Goal: Information Seeking & Learning: Find specific page/section

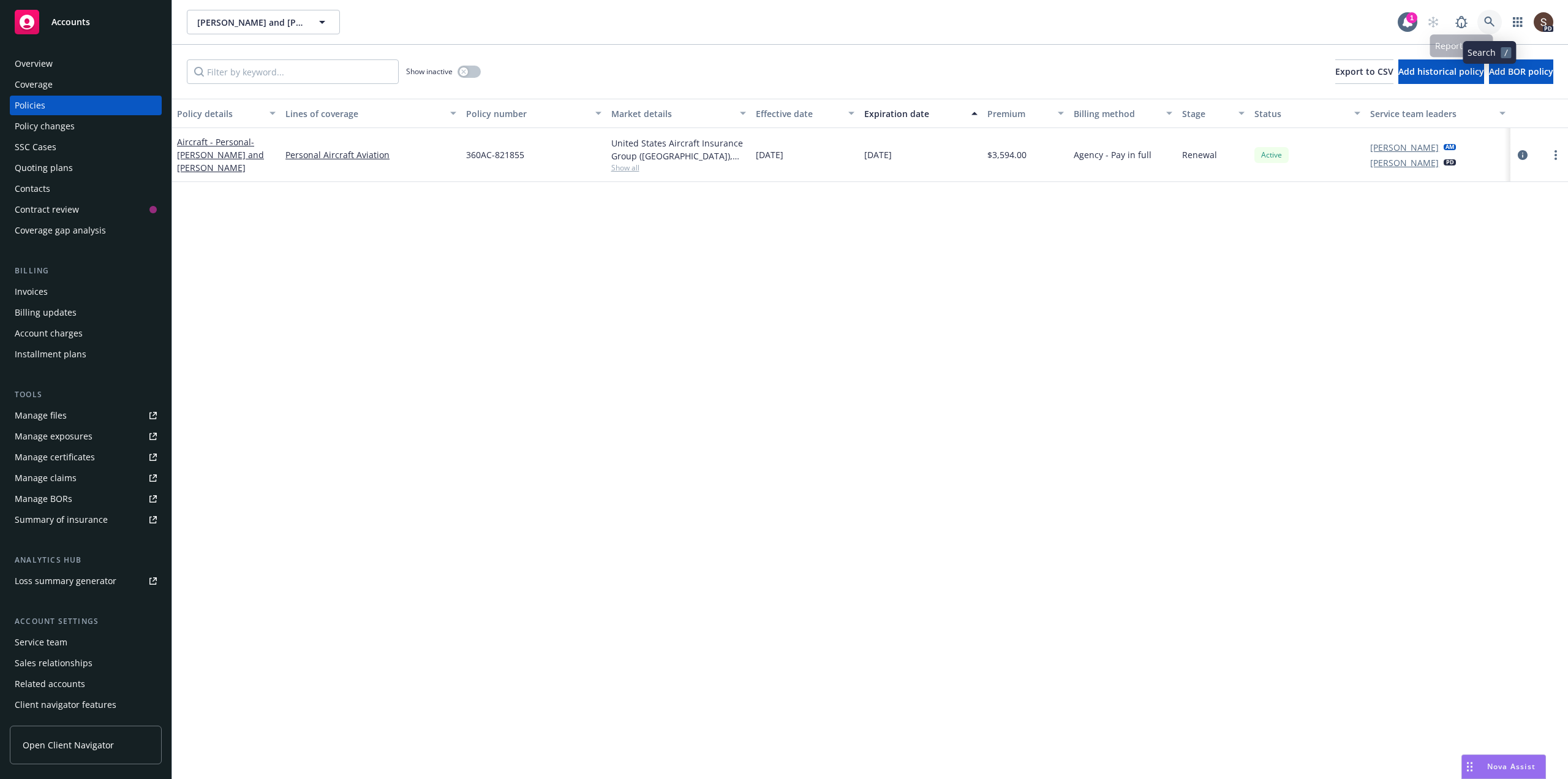
click at [1484, 19] on link at bounding box center [1489, 22] width 24 height 24
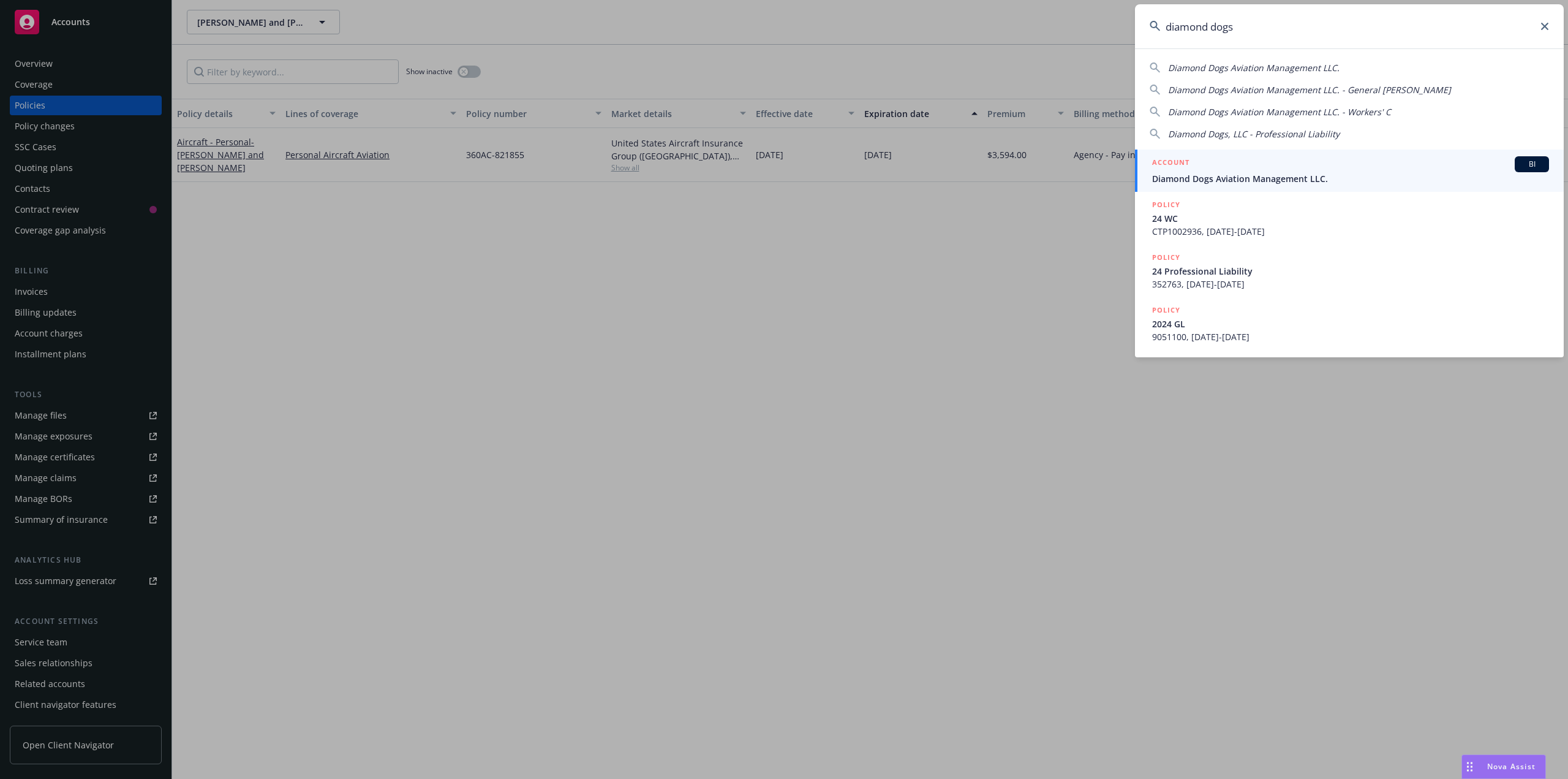
type input "diamond dogs"
click at [1202, 170] on div "ACCOUNT BI" at bounding box center [1351, 164] width 397 height 16
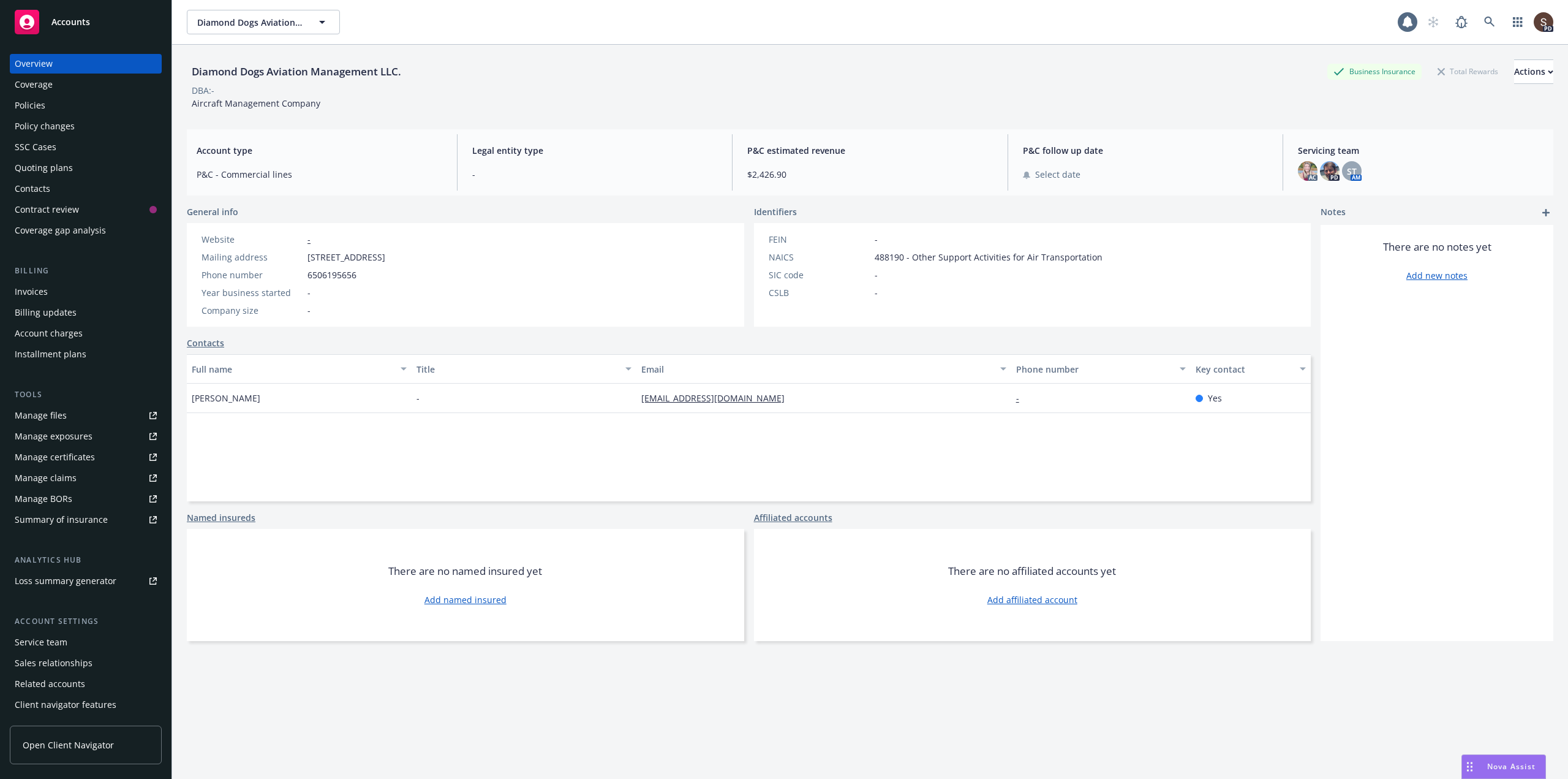
click at [54, 413] on div "Manage files" at bounding box center [41, 415] width 52 height 19
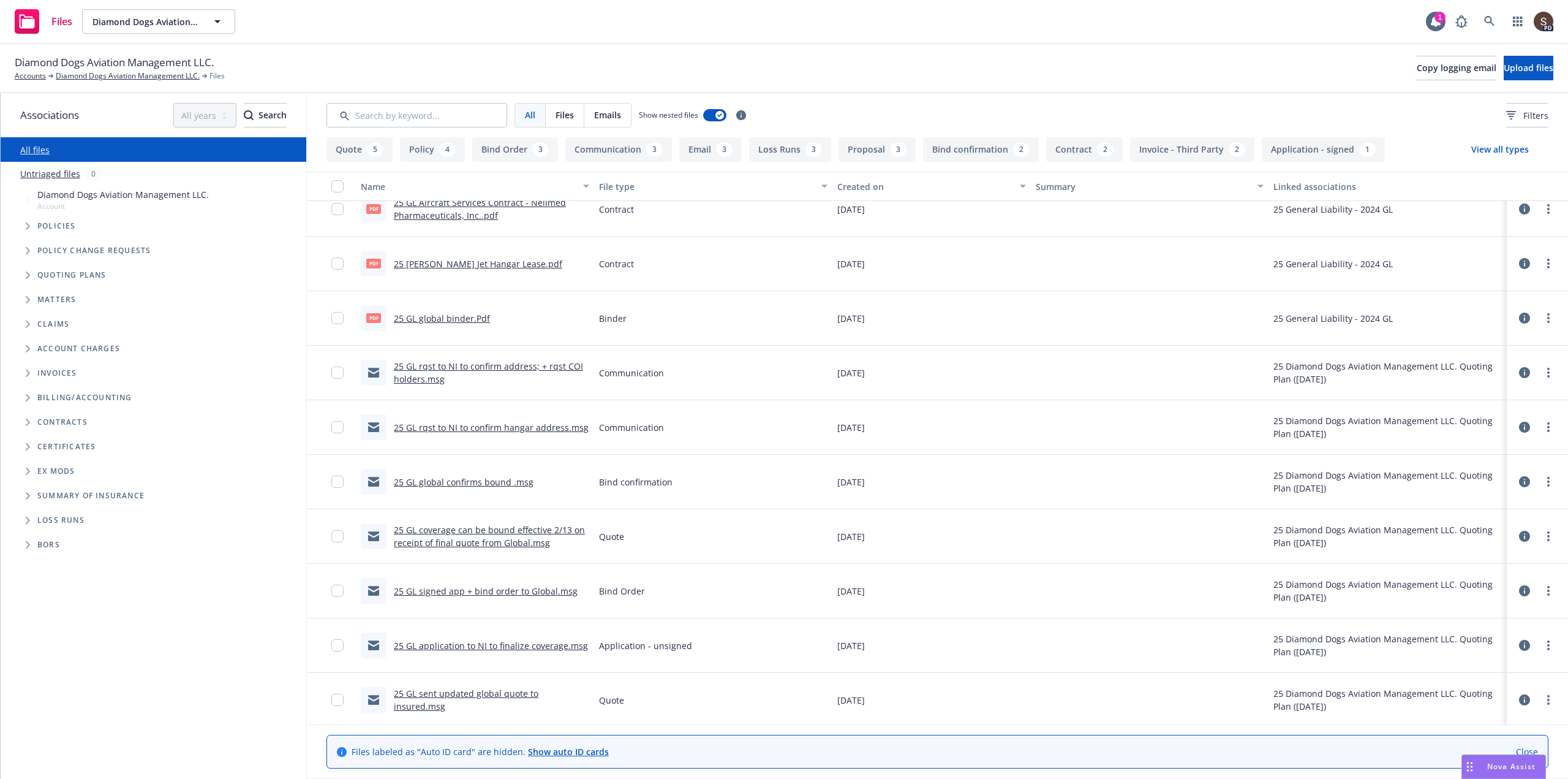
scroll to position [735, 0]
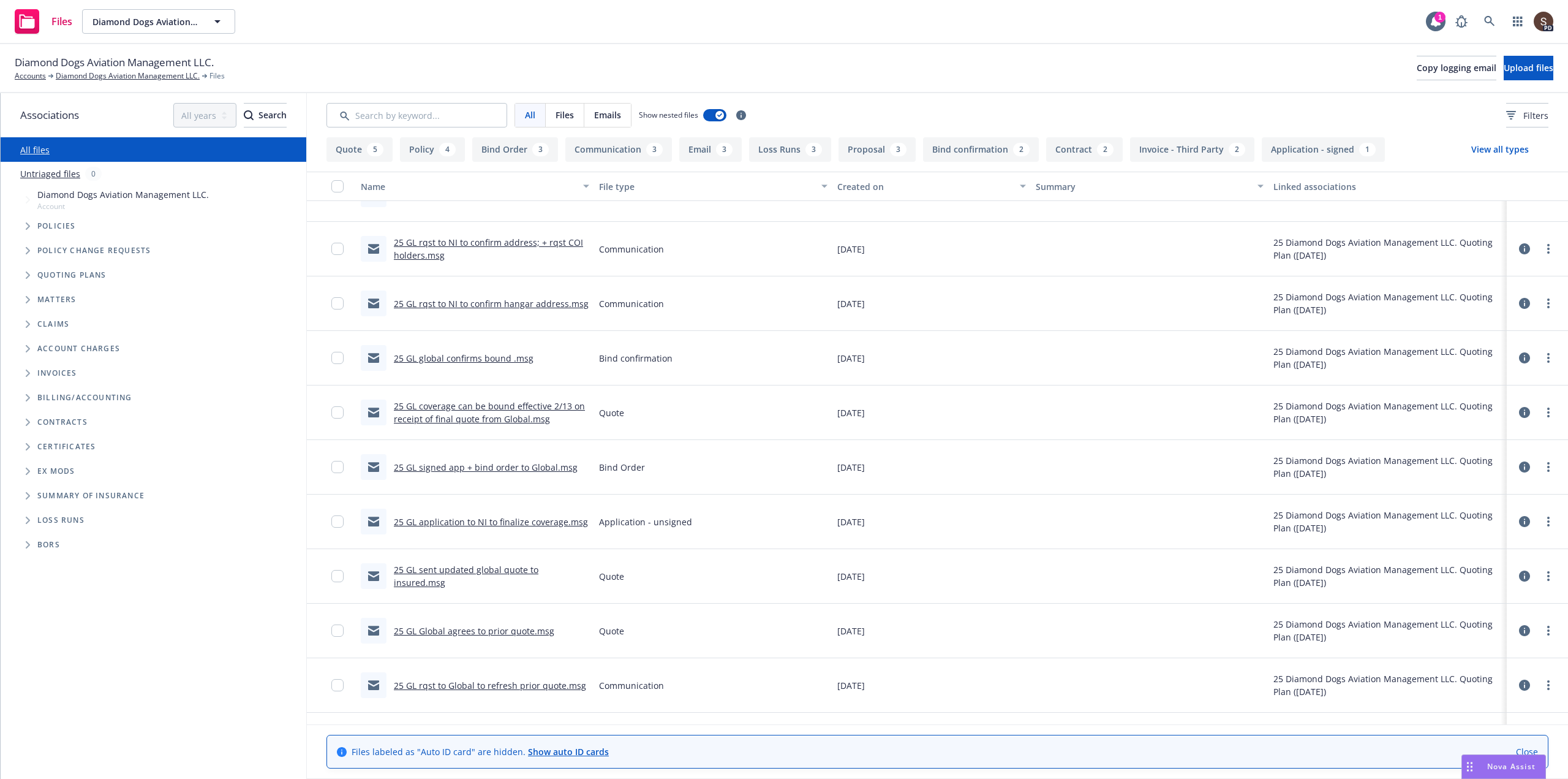
click at [528, 521] on link "25 GL application to NI to finalize coverage.msg" at bounding box center [491, 522] width 194 height 12
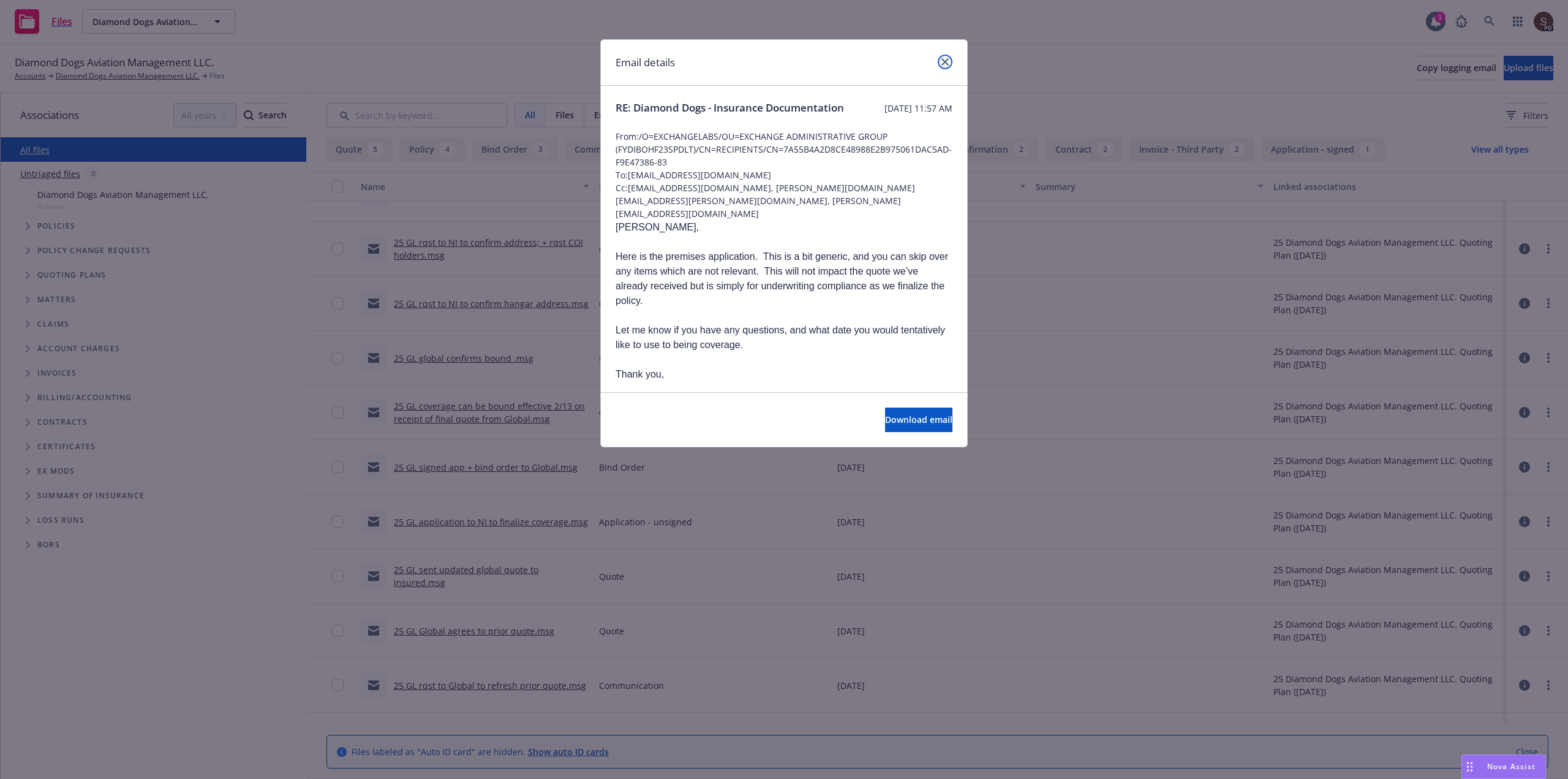
click at [944, 62] on icon "close" at bounding box center [945, 61] width 8 height 8
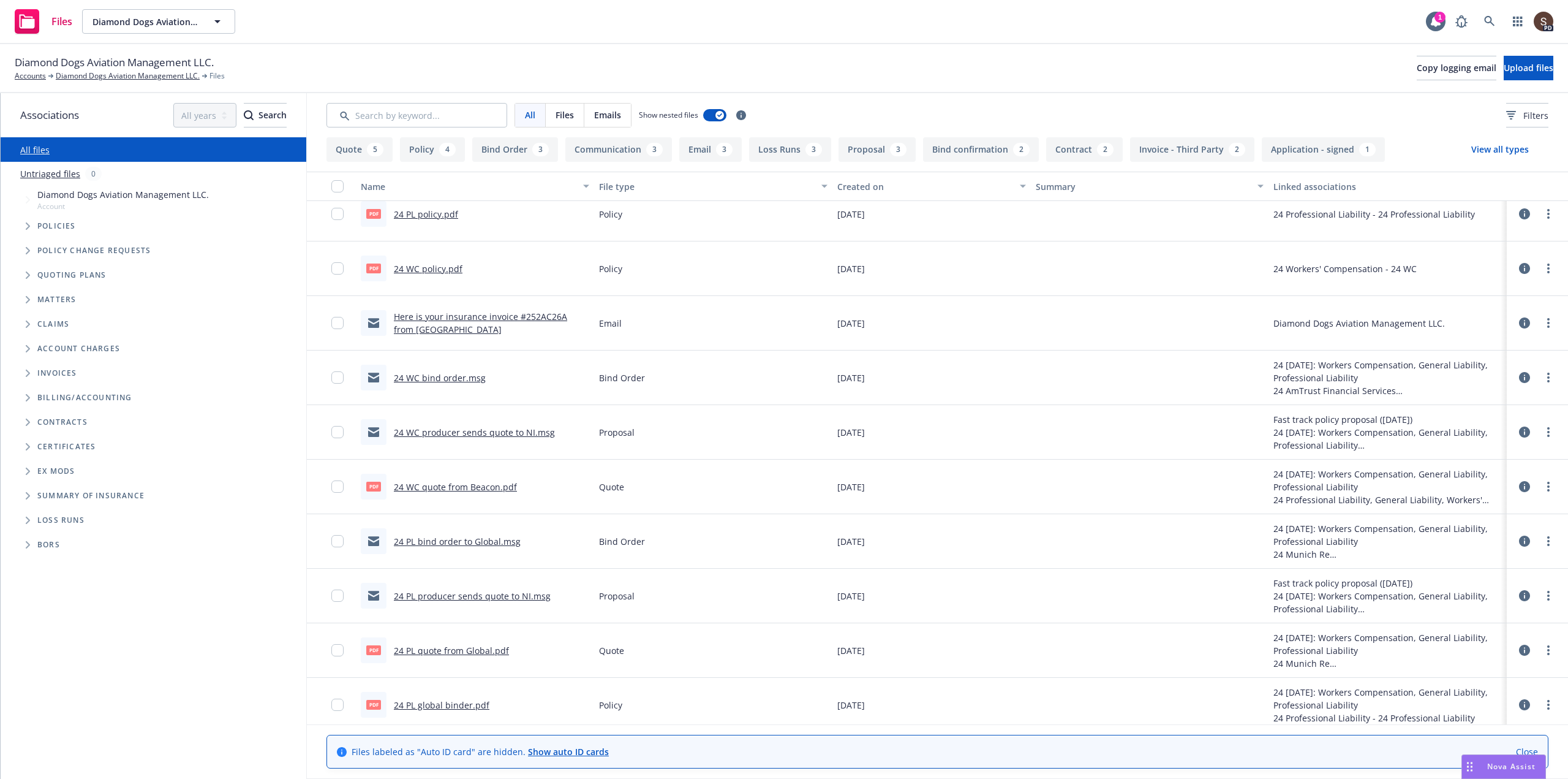
scroll to position [1372, 0]
